Goal: Task Accomplishment & Management: Manage account settings

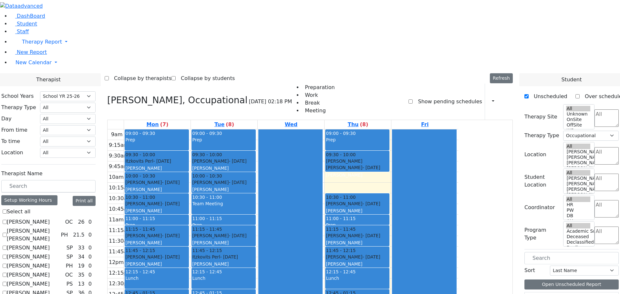
select select "212"
select select "1"
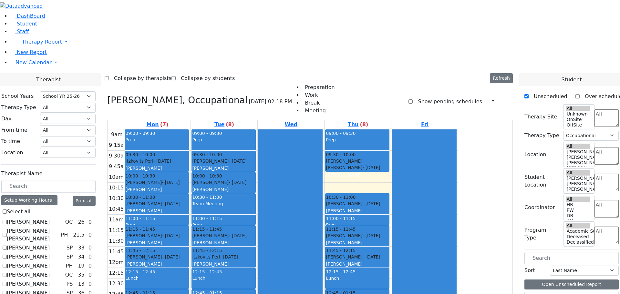
checkbox input "false"
select select
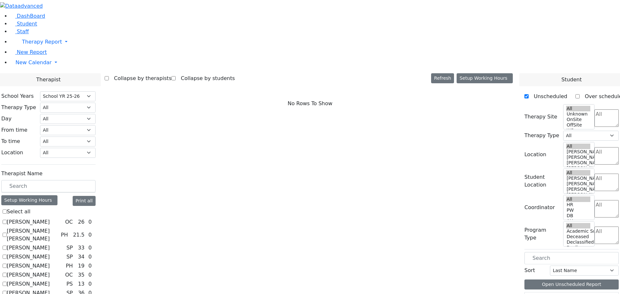
scroll to position [443, 0]
checkbox input "true"
select select "2"
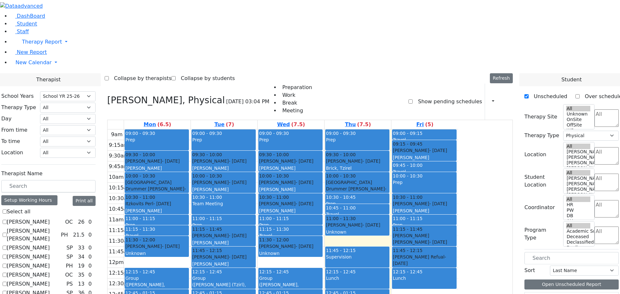
click at [430, 227] on button "Edit Group" at bounding box center [437, 230] width 36 height 10
select select "4"
select select "12:45:00"
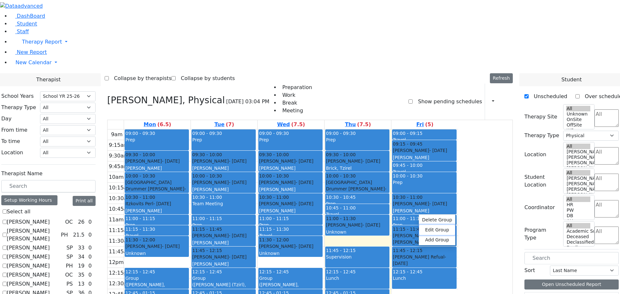
select select "13:15:00"
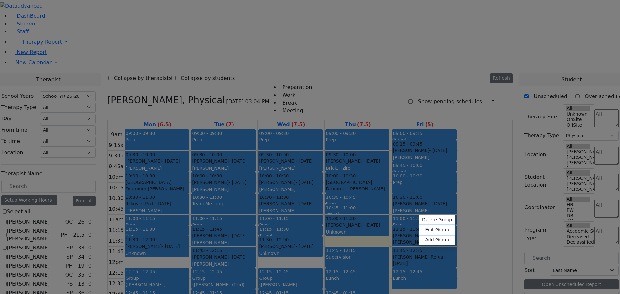
select select "Atara, Gross"
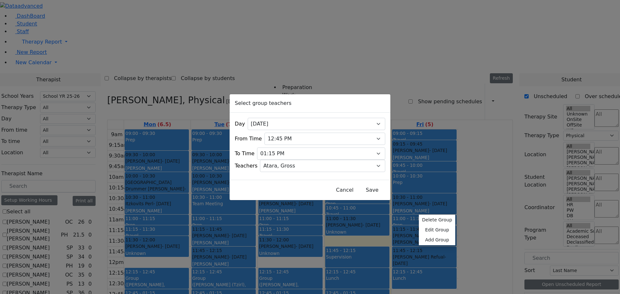
click at [80, 165] on div "Select group teachers Day All [DATE] [DATE] [DATE] [DATE] [DATE] From Time 07:0…" at bounding box center [310, 147] width 620 height 294
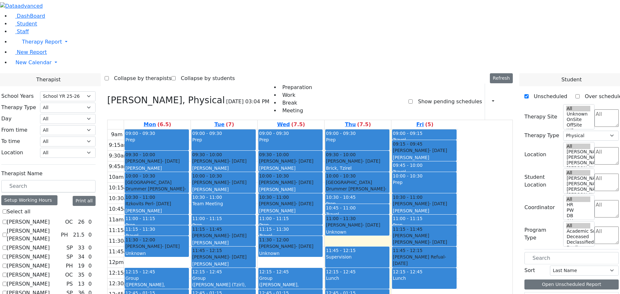
scroll to position [185, 0]
checkbox input "true"
select select
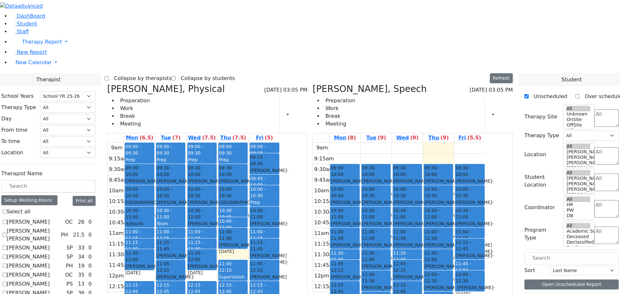
checkbox input "false"
select select "2"
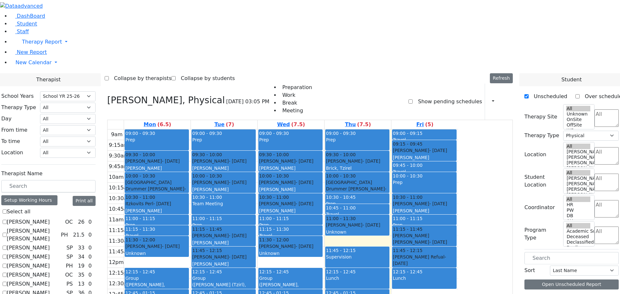
scroll to position [282, 0]
checkbox input "true"
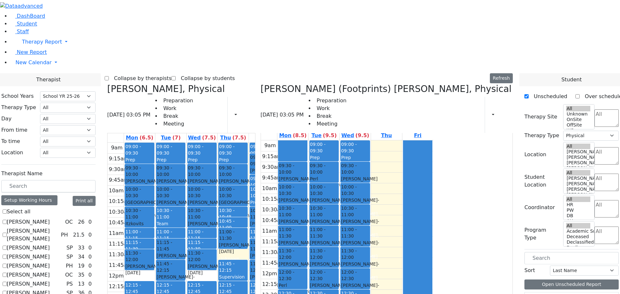
scroll to position [0, 0]
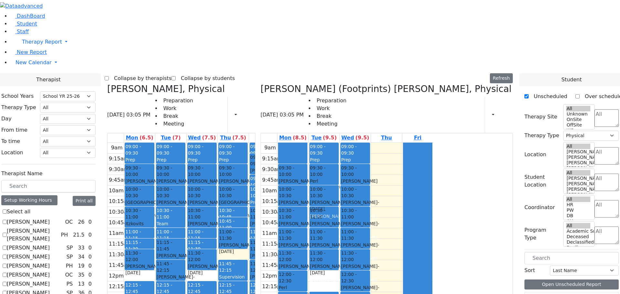
drag, startPoint x: 413, startPoint y: 185, endPoint x: 417, endPoint y: 98, distance: 87.6
click at [340, 143] on div "09:00 - 09:30 Prep 09:30 - 10:00 [PERSON_NAME] - [DATE] [PERSON_NAME] 10:00 - 1…" at bounding box center [324, 271] width 31 height 256
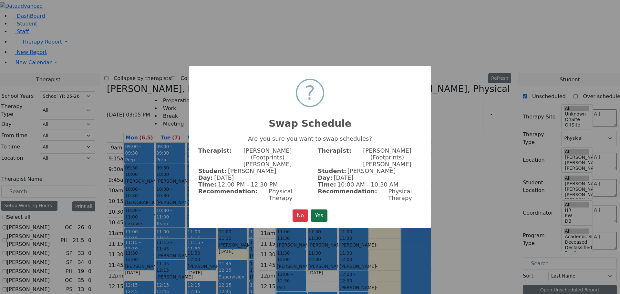
click at [322, 210] on button "Yes" at bounding box center [319, 216] width 17 height 12
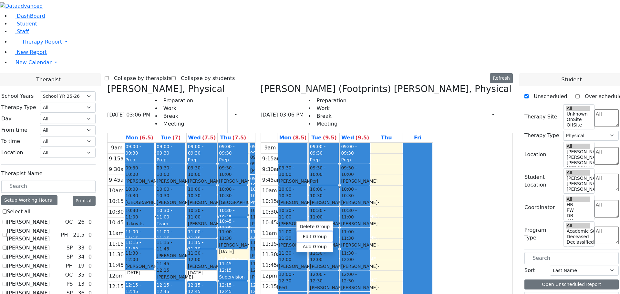
click at [304, 236] on button "Edit Group" at bounding box center [315, 237] width 36 height 10
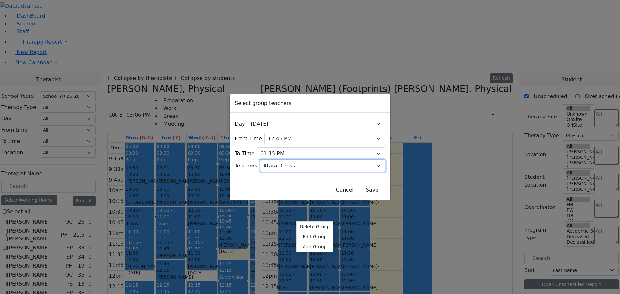
click at [370, 164] on select "Select [PERSON_NAME], [PERSON_NAME], [PERSON_NAME] ([PERSON_NAME]), [PERSON_NAM…" at bounding box center [322, 166] width 125 height 12
select select "Meira, [PERSON_NAME]"
click at [268, 160] on select "Select [PERSON_NAME], [PERSON_NAME], [PERSON_NAME] ([PERSON_NAME]), [PERSON_NAM…" at bounding box center [322, 166] width 125 height 12
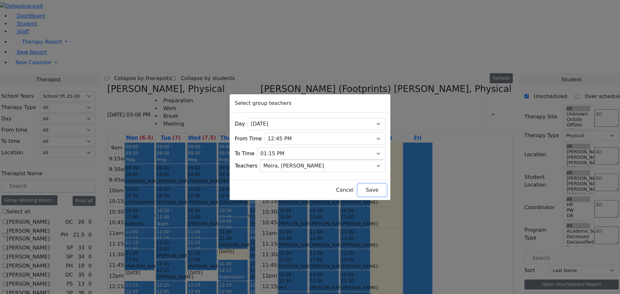
click at [358, 191] on button "Save" at bounding box center [372, 190] width 29 height 12
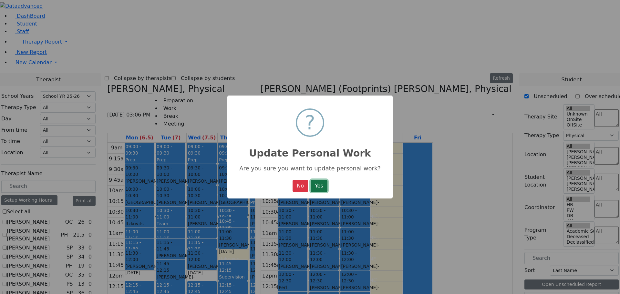
click at [324, 188] on button "Yes" at bounding box center [319, 186] width 17 height 12
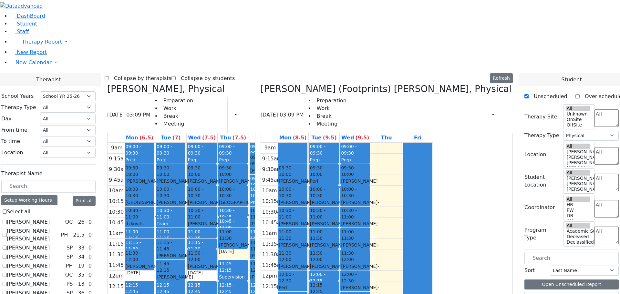
click at [261, 84] on icon at bounding box center [261, 89] width 0 height 11
checkbox input "false"
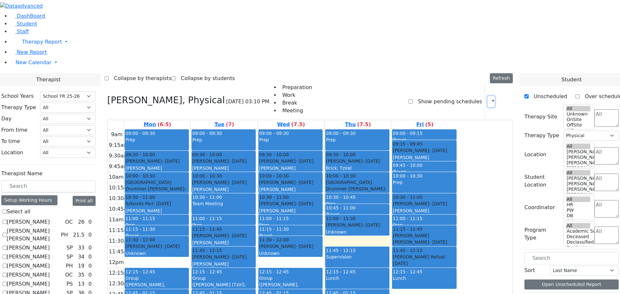
click at [489, 99] on icon "button" at bounding box center [489, 102] width 0 height 6
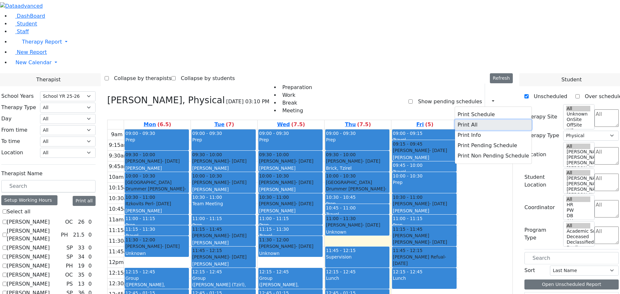
click at [479, 120] on button "Print All" at bounding box center [493, 125] width 77 height 10
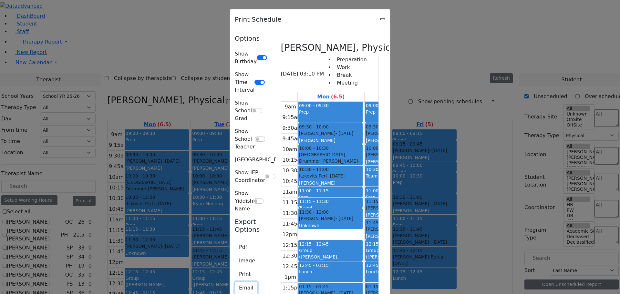
click at [235, 282] on button "Email" at bounding box center [246, 288] width 23 height 12
type input "[EMAIL_ADDRESS][DOMAIN_NAME]"
type textarea "This is schedule for [PERSON_NAME]"
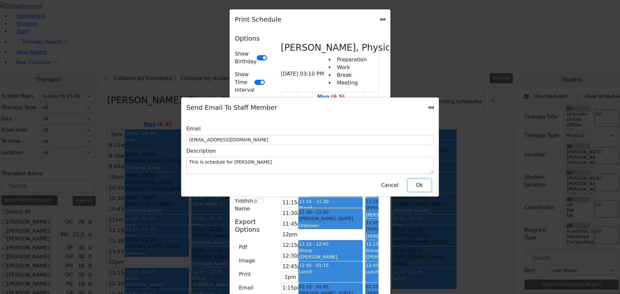
click at [417, 183] on button "Ok" at bounding box center [419, 185] width 23 height 12
